Goal: Task Accomplishment & Management: Complete application form

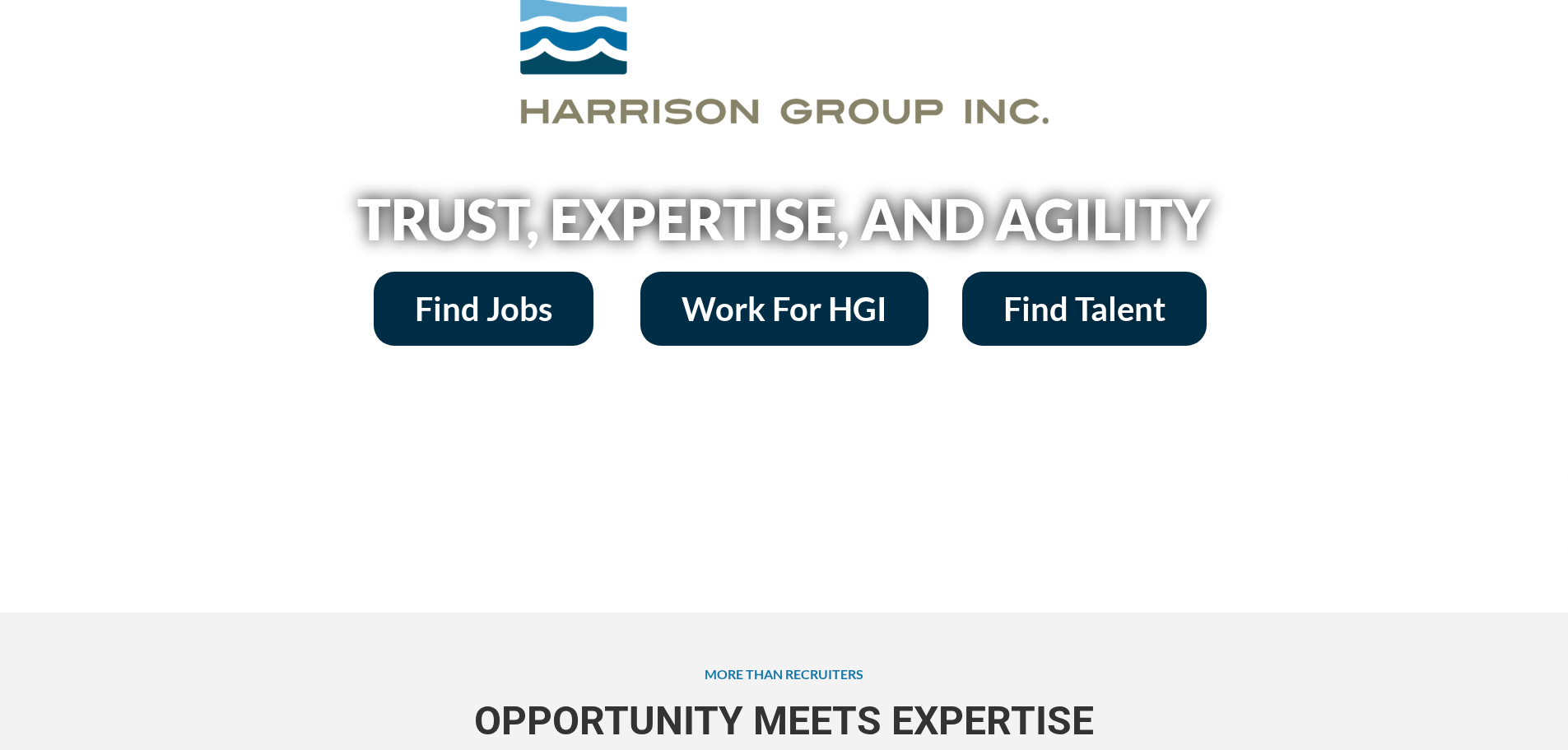
scroll to position [247, 0]
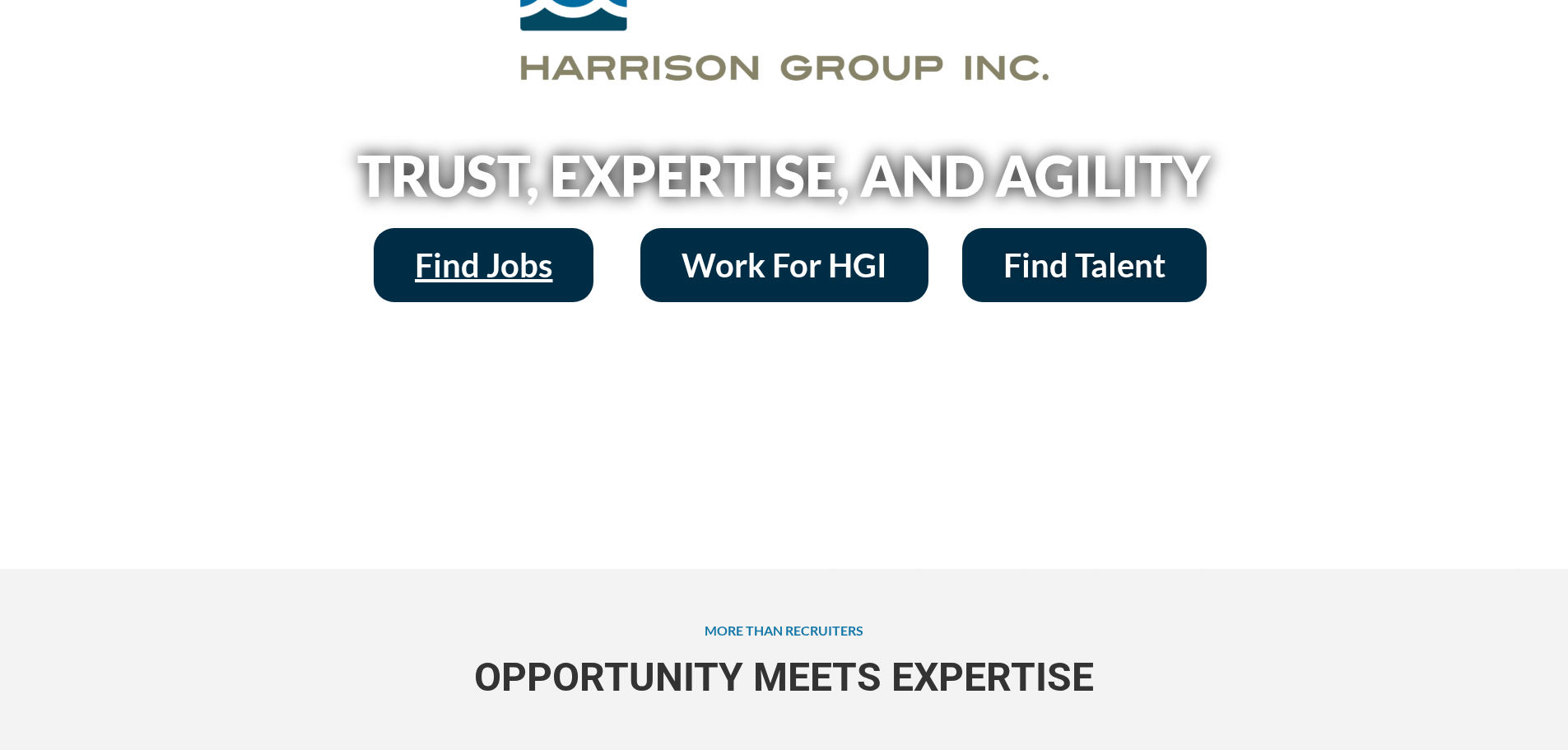
click at [451, 271] on span "Find Jobs" at bounding box center [484, 265] width 138 height 33
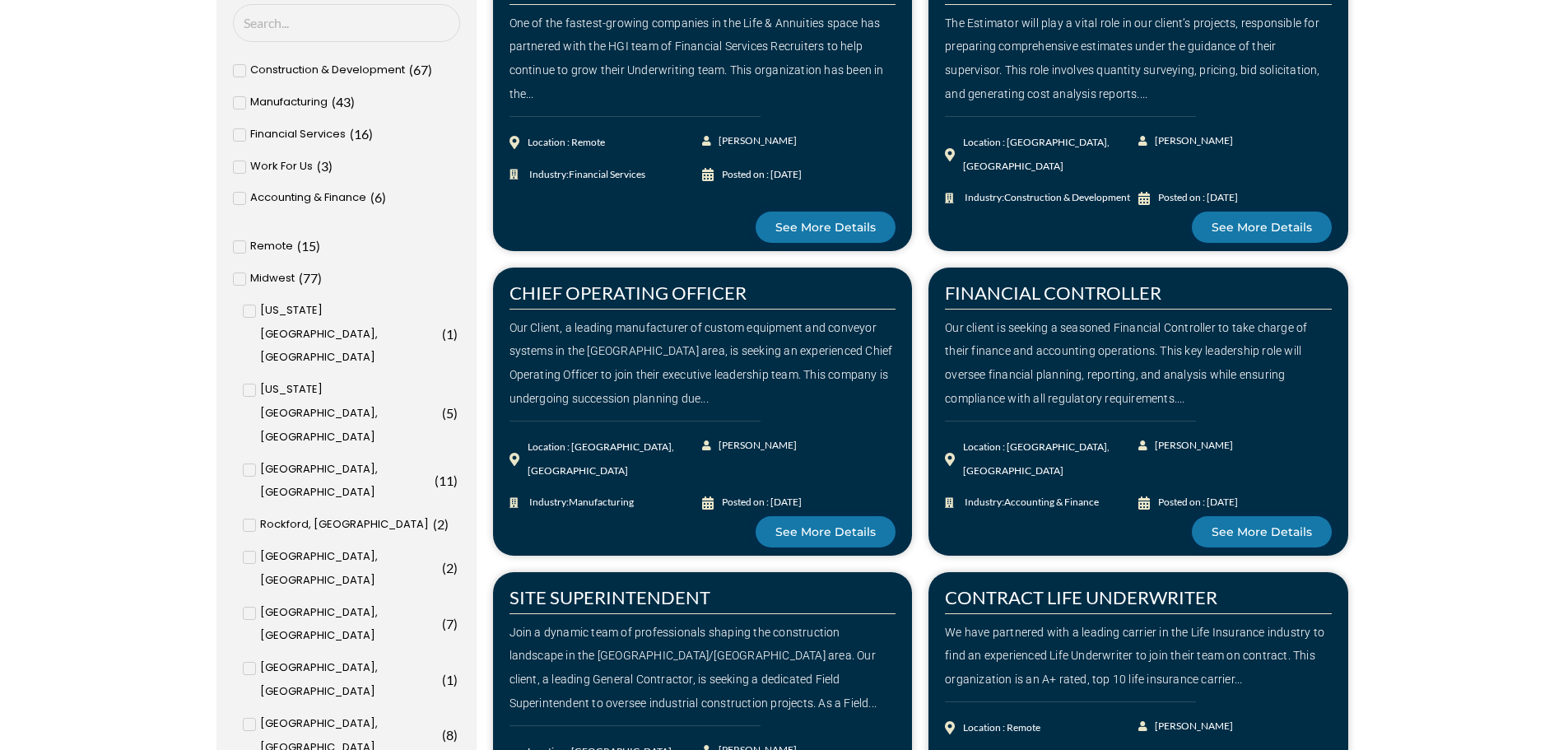
scroll to position [659, 0]
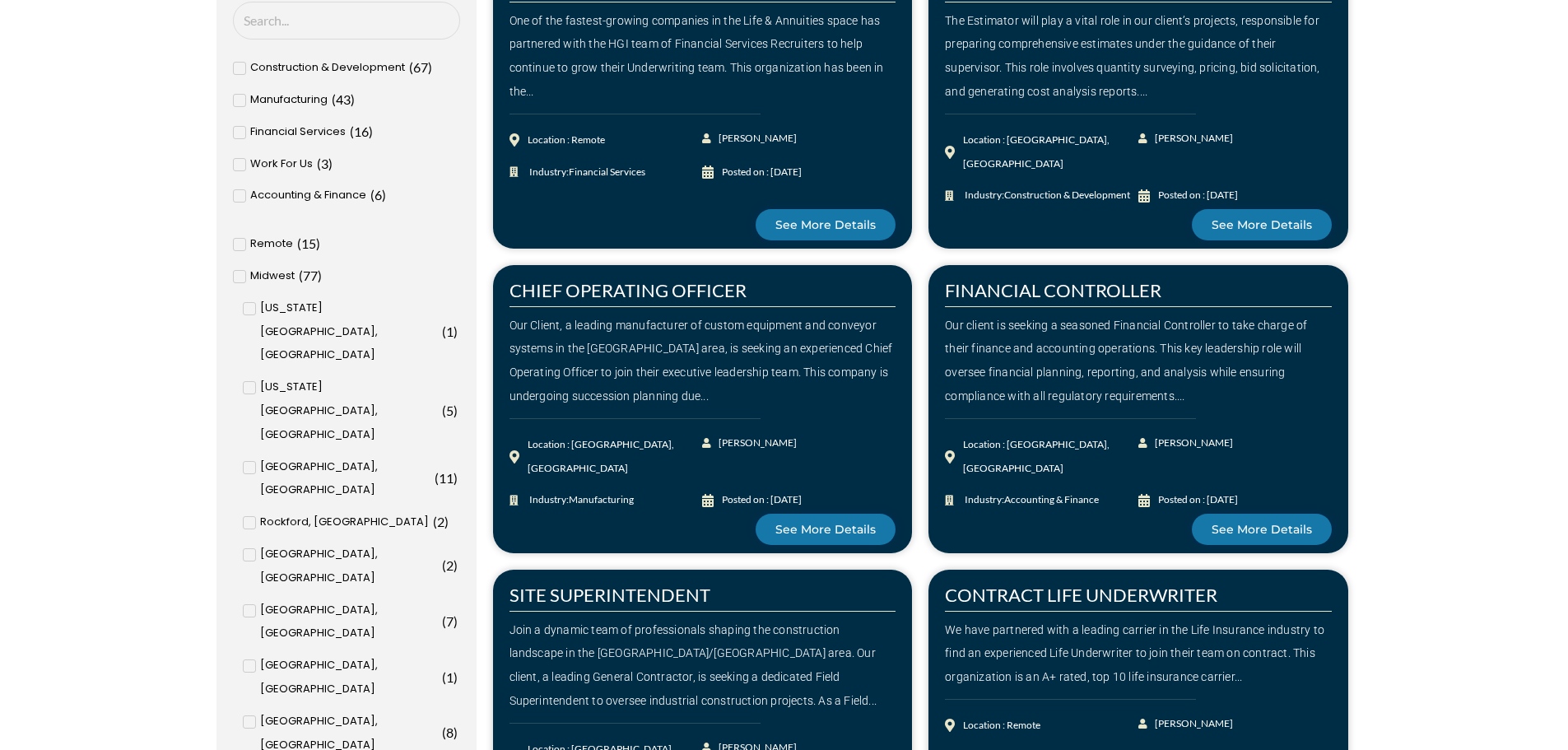
click at [242, 244] on span at bounding box center [240, 245] width 14 height 14
click at [0, 0] on input "Remote ( 15 )" at bounding box center [0, 0] width 0 height 0
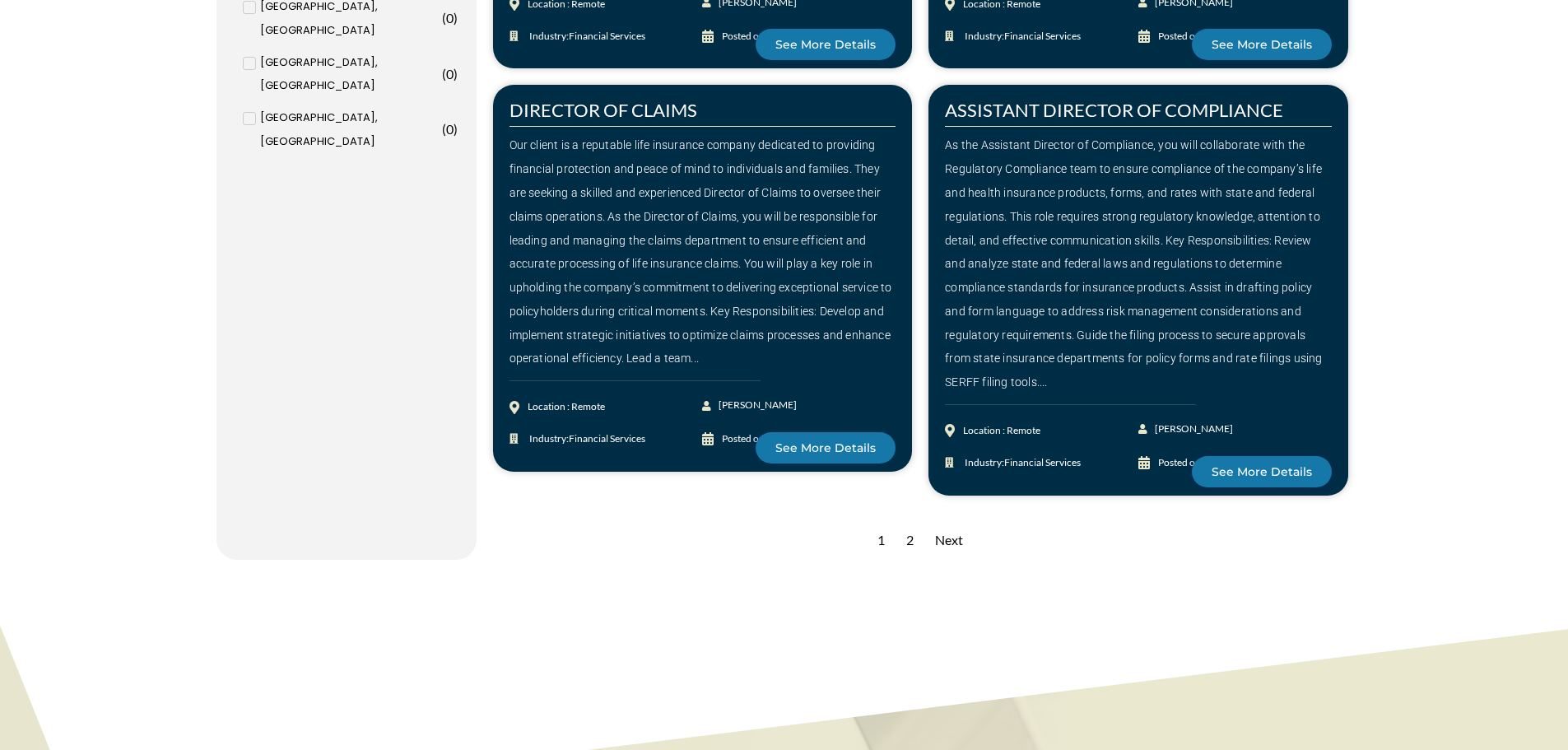
scroll to position [2223, 0]
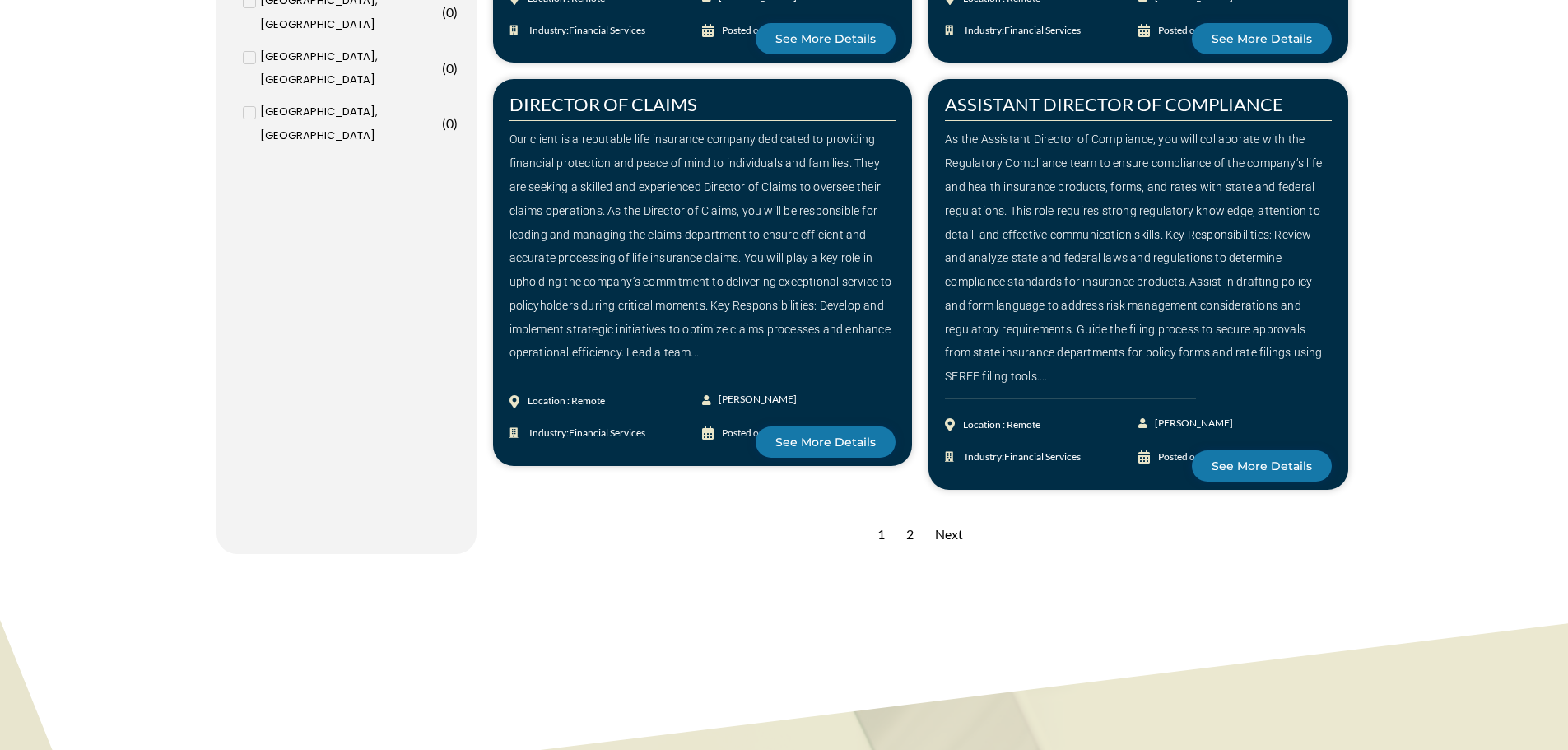
click at [909, 515] on div "2" at bounding box center [909, 535] width 24 height 41
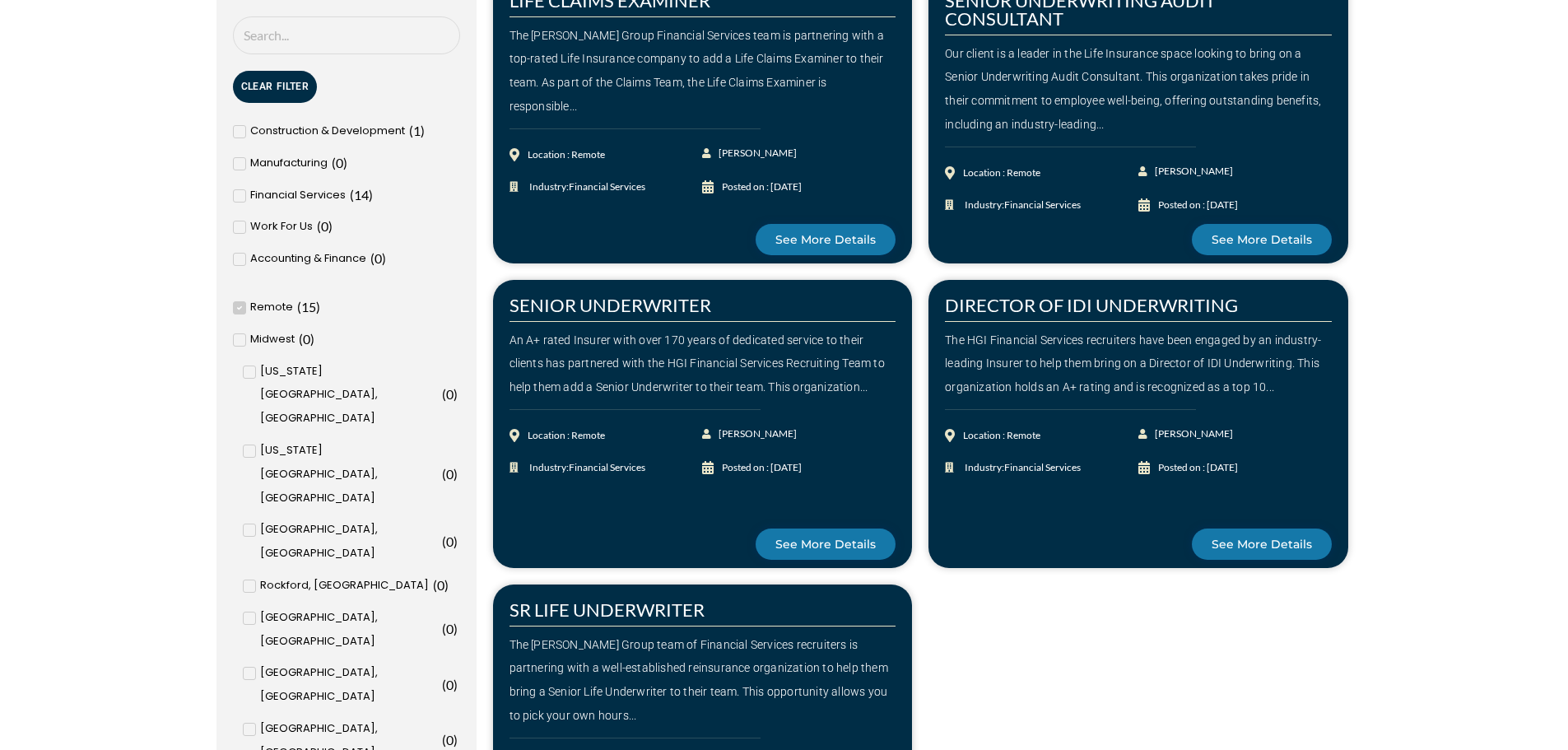
scroll to position [576, 0]
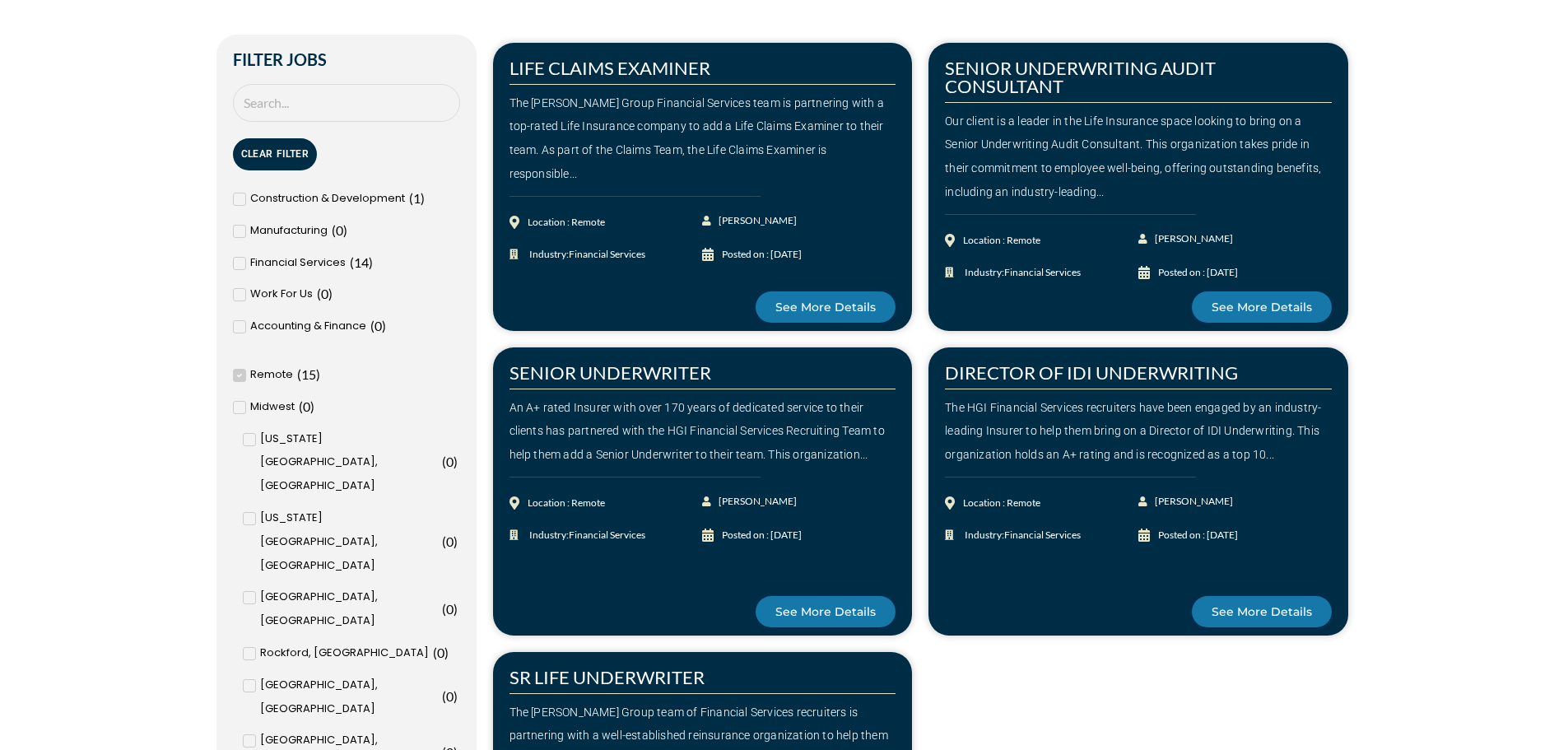
click at [242, 261] on span at bounding box center [240, 263] width 14 height 14
click at [0, 0] on input "Financial Services ( 14 )" at bounding box center [0, 0] width 0 height 0
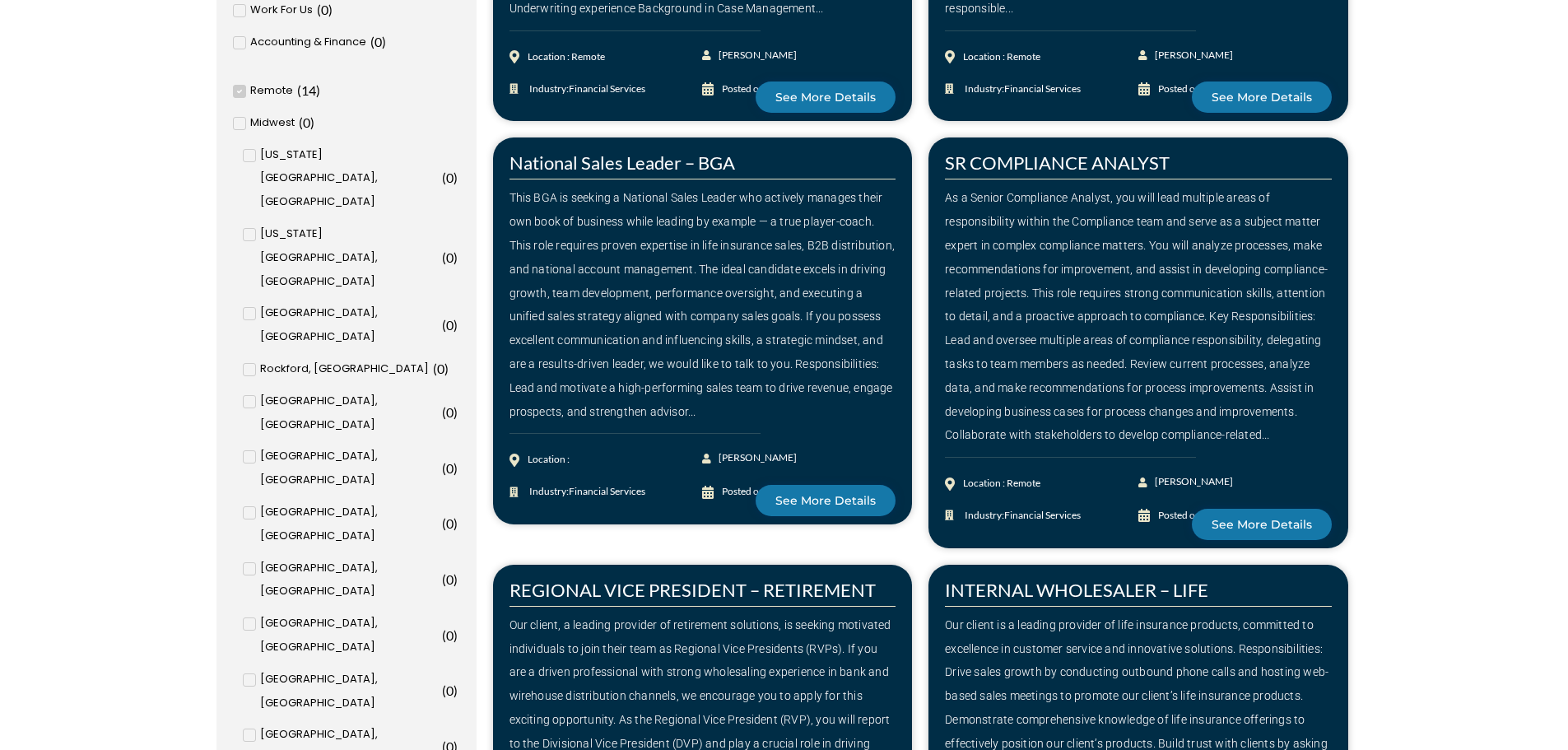
scroll to position [988, 0]
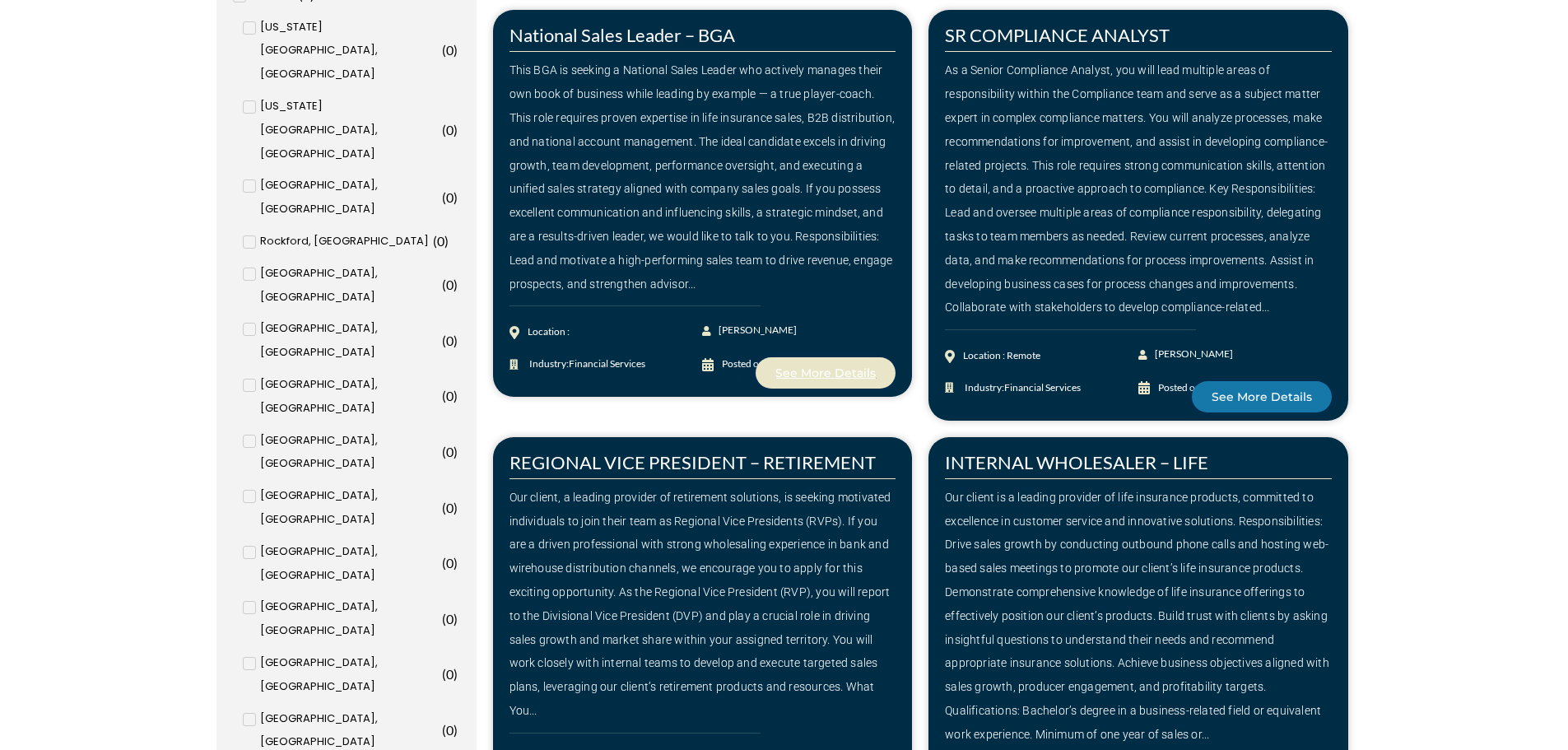
click at [838, 368] on span "See More Details" at bounding box center [825, 373] width 100 height 12
